Goal: Information Seeking & Learning: Check status

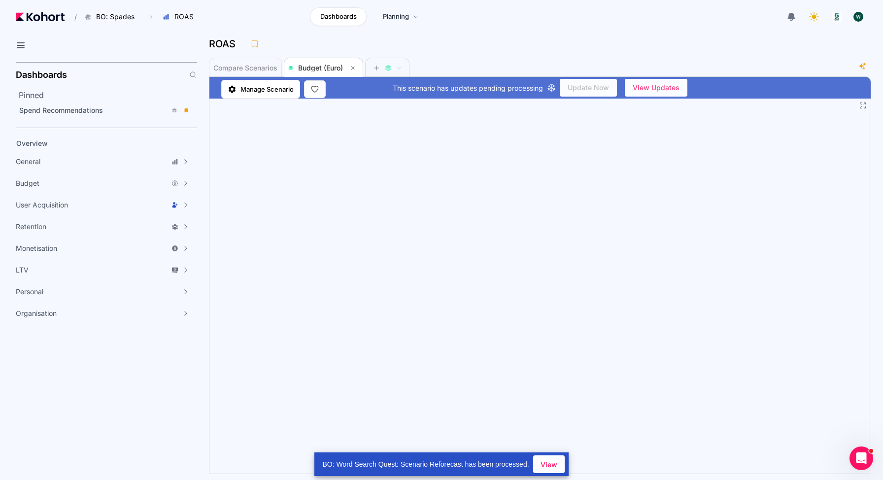
scroll to position [0, 0]
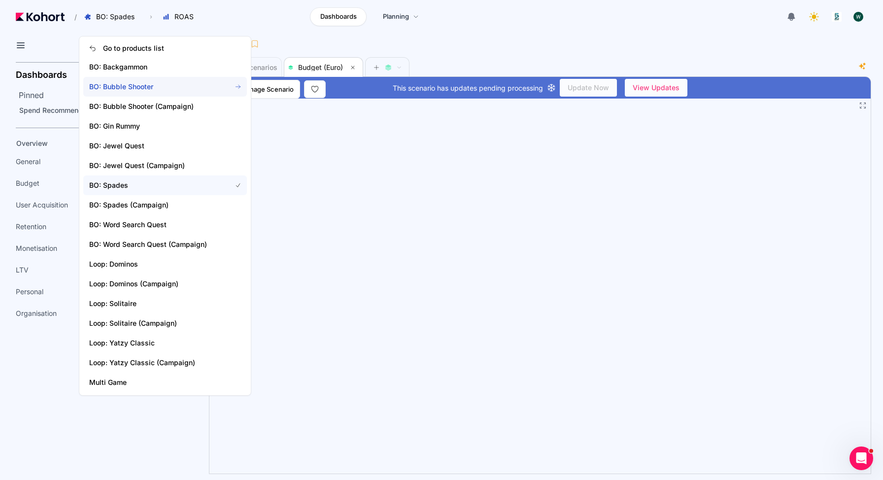
click at [153, 84] on span "BO: Bubble Shooter" at bounding box center [154, 87] width 130 height 10
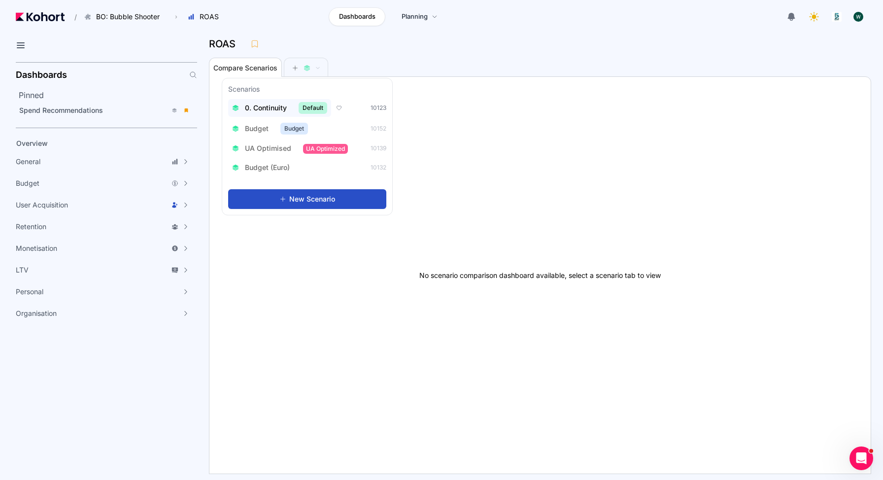
click at [261, 113] on div "0. Continuity Default" at bounding box center [279, 108] width 95 height 12
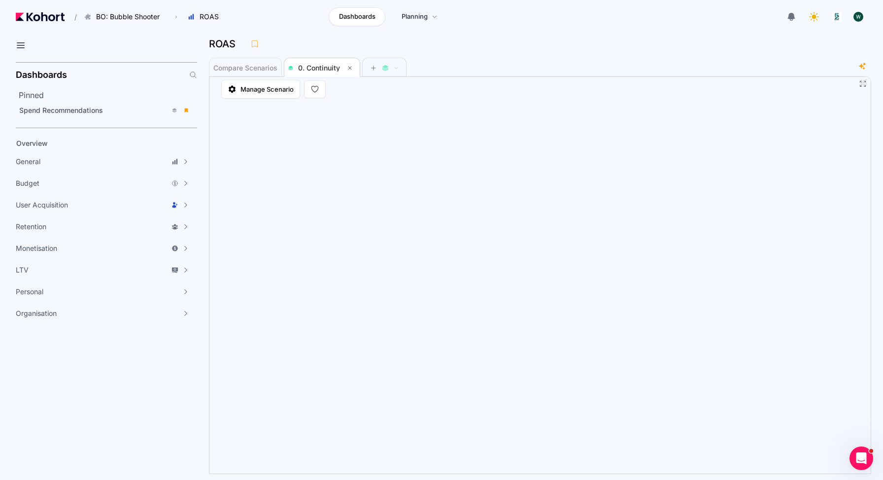
click at [689, 40] on div "ROAS" at bounding box center [536, 43] width 654 height 15
click at [648, 71] on div "Compare Scenarios 0. Continuity" at bounding box center [533, 67] width 649 height 20
click at [547, 57] on div "Compare Scenarios 0. Continuity" at bounding box center [533, 67] width 649 height 20
click at [557, 73] on div "Compare Scenarios 0. Continuity" at bounding box center [533, 67] width 649 height 20
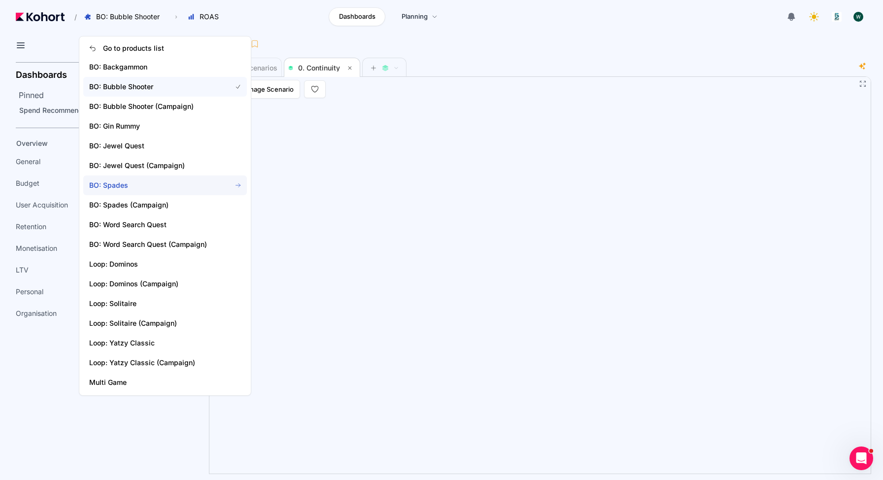
click at [144, 189] on span "BO: Spades" at bounding box center [154, 185] width 130 height 10
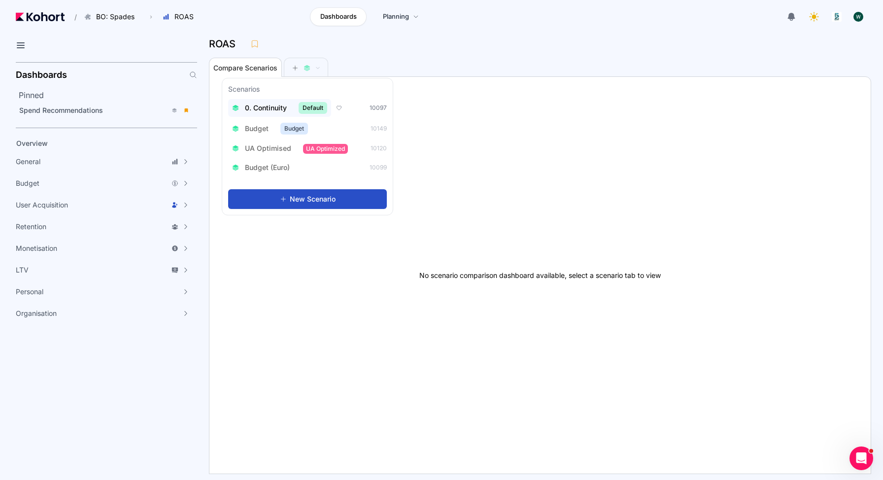
click at [260, 107] on span "0. Continuity" at bounding box center [266, 108] width 42 height 10
